Goal: Information Seeking & Learning: Check status

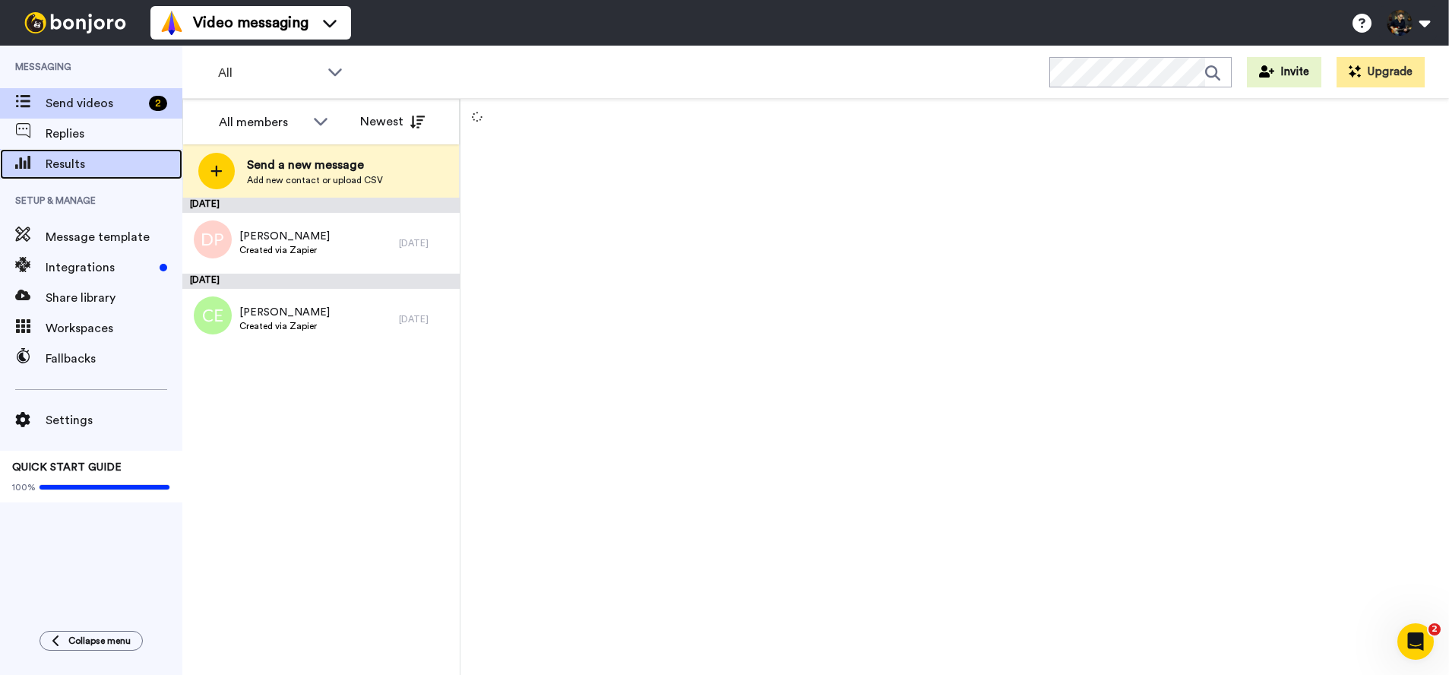
click at [78, 161] on span "Results" at bounding box center [114, 164] width 137 height 18
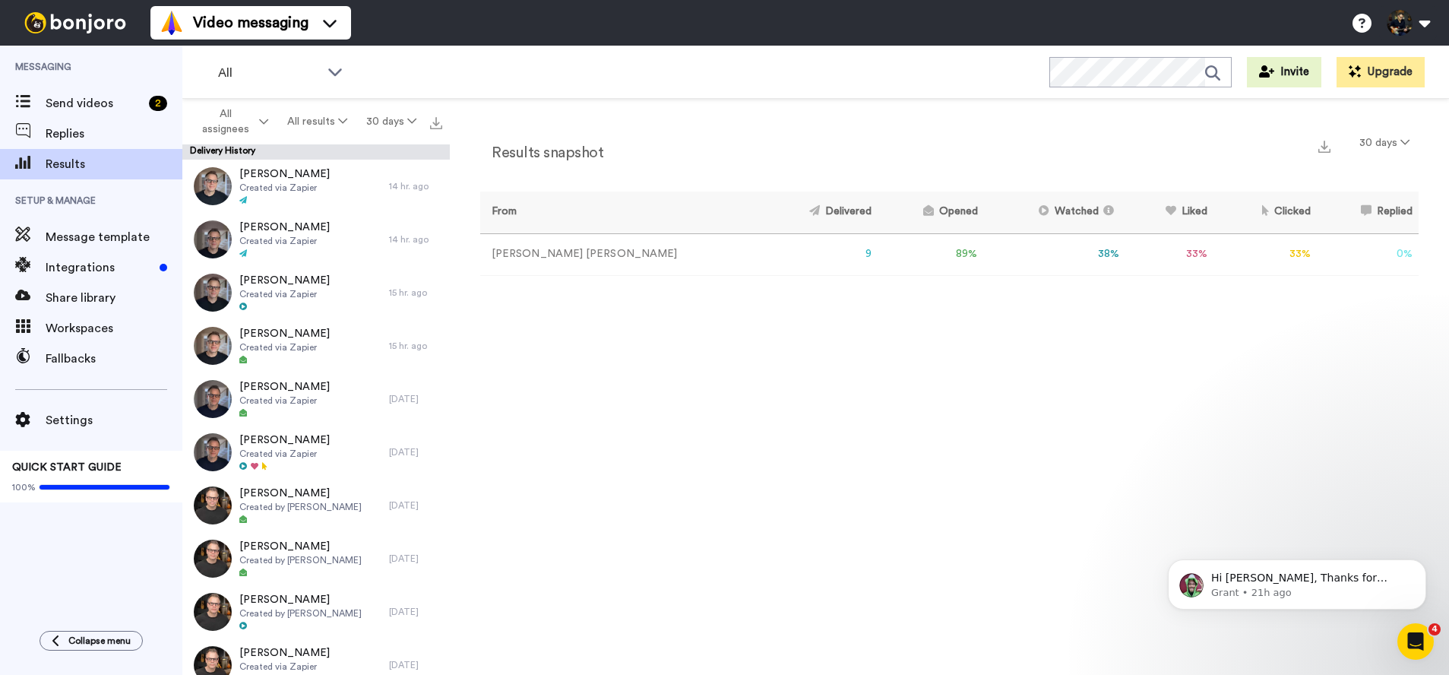
click at [857, 393] on div "Results snapshot 30 days From Delivered Opened Watched Liked Clicked Replied Fa…" at bounding box center [949, 390] width 999 height 583
